Goal: Find specific page/section: Find specific page/section

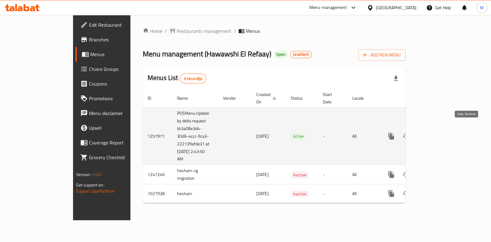
click at [439, 133] on icon "enhanced table" at bounding box center [435, 136] width 7 height 7
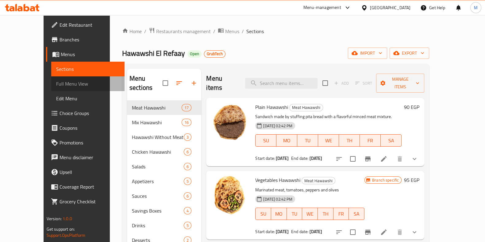
click at [56, 82] on span "Full Menu View" at bounding box center [88, 83] width 64 height 7
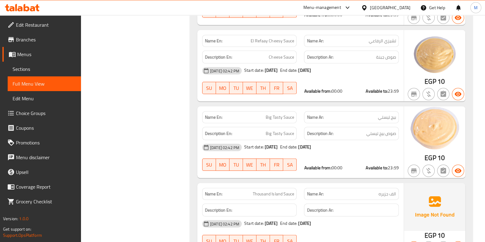
scroll to position [8119, 0]
click at [30, 73] on link "Sections" at bounding box center [44, 69] width 73 height 15
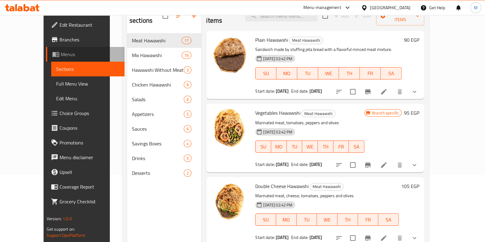
click at [52, 52] on icon at bounding box center [55, 54] width 7 height 5
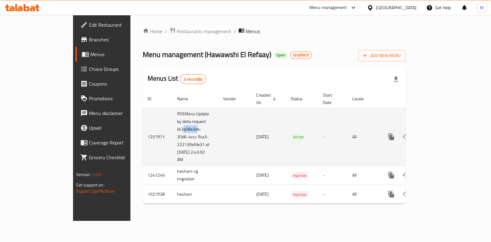
drag, startPoint x: 136, startPoint y: 123, endPoint x: 147, endPoint y: 122, distance: 11.7
click at [172, 122] on td "POSMenu Update by delta request Id:3a08e3d4-30d6-4ccc-9ca3-222139efde31 at [DAT…" at bounding box center [195, 137] width 46 height 58
click at [172, 142] on td "POSMenu Update by delta request Id:3a08e3d4-30d6-4ccc-9ca3-222139efde31 at [DAT…" at bounding box center [195, 137] width 46 height 58
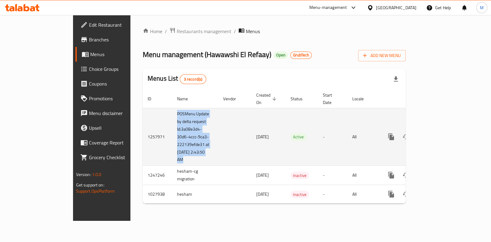
click at [172, 142] on td "POSMenu Update by delta request Id:3a08e3d4-30d6-4ccc-9ca3-222139efde31 at [DAT…" at bounding box center [195, 137] width 46 height 58
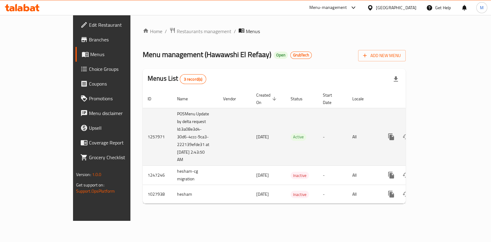
click at [143, 149] on td "1257971" at bounding box center [157, 137] width 29 height 58
